Goal: Information Seeking & Learning: Learn about a topic

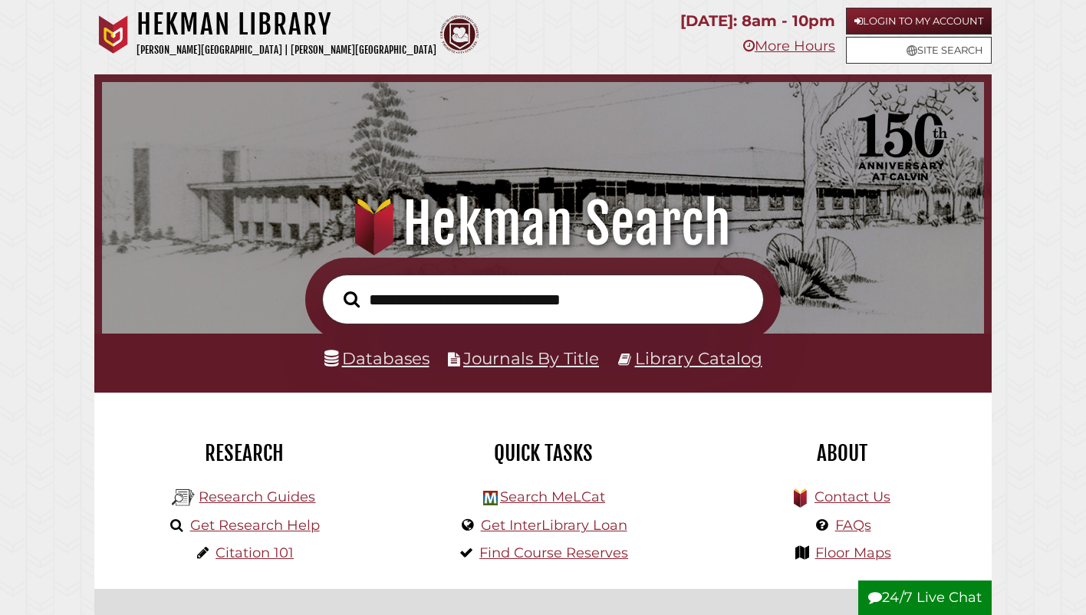
scroll to position [291, 874]
type input "**********"
click at [336, 287] on button "Search" at bounding box center [351, 299] width 31 height 25
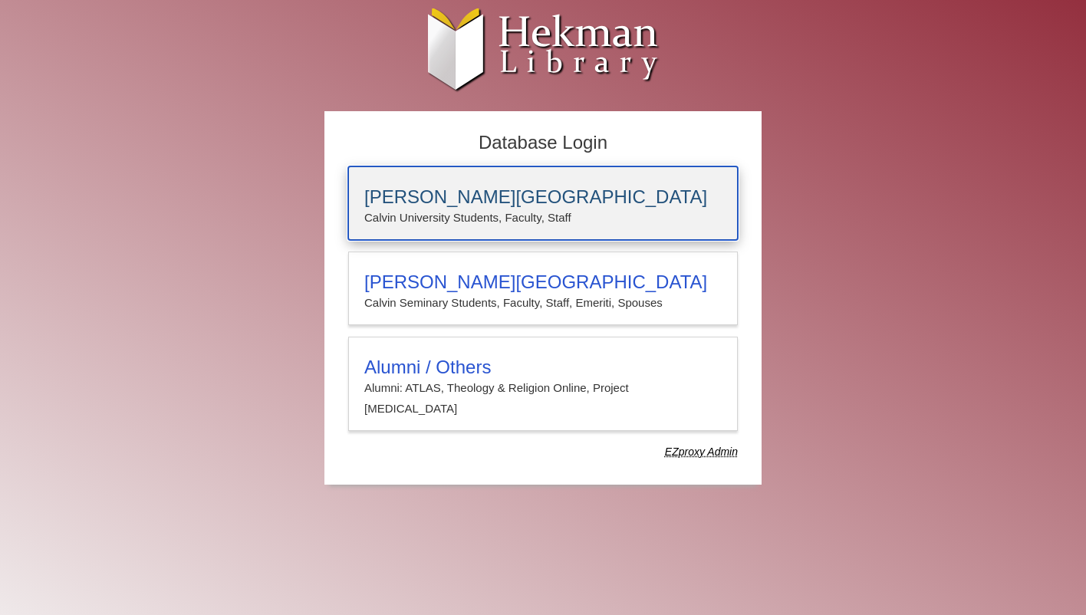
click at [432, 221] on p "Calvin University Students, Faculty, Staff" at bounding box center [542, 218] width 357 height 20
